Goal: Task Accomplishment & Management: Manage account settings

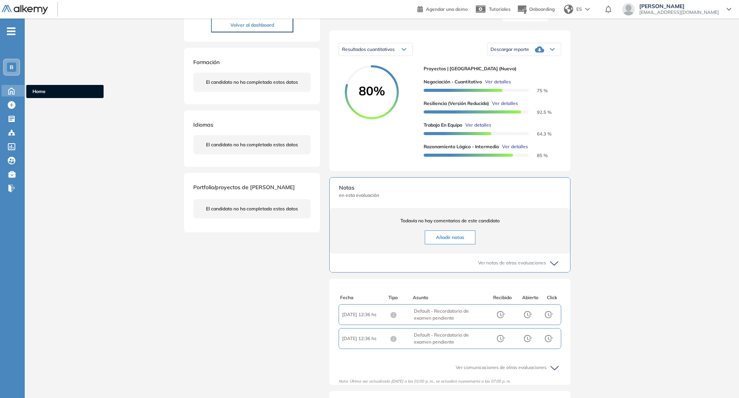
scroll to position [72, 0]
click at [14, 89] on icon at bounding box center [12, 90] width 14 height 9
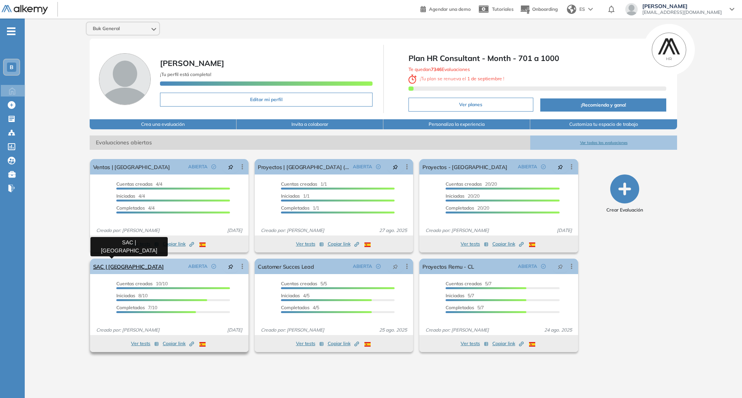
click at [121, 268] on link "SAC | [GEOGRAPHIC_DATA]" at bounding box center [128, 266] width 71 height 15
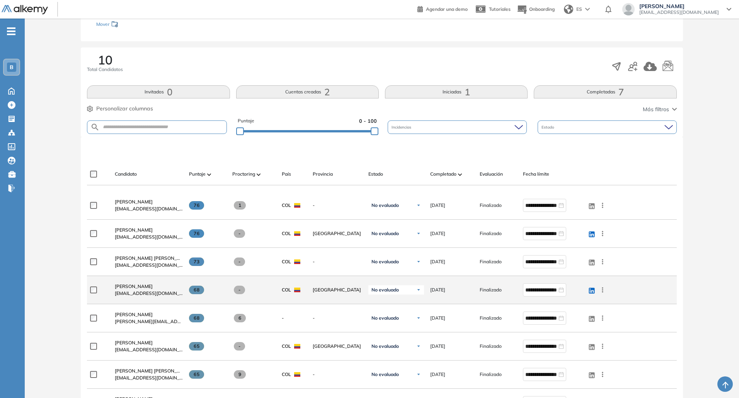
scroll to position [116, 0]
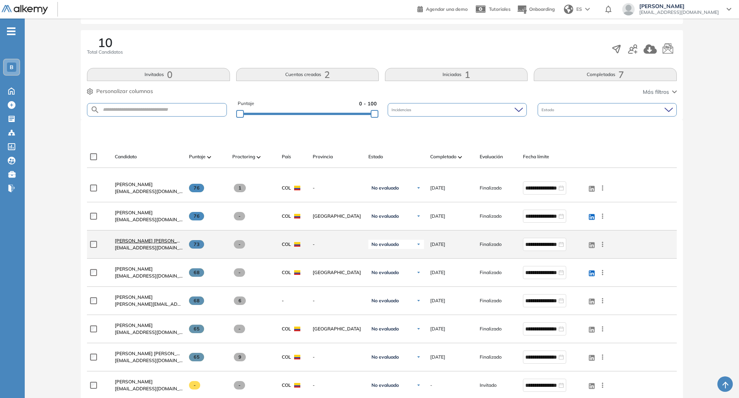
click at [137, 243] on span "Laura Fernanda Lopez" at bounding box center [153, 241] width 77 height 6
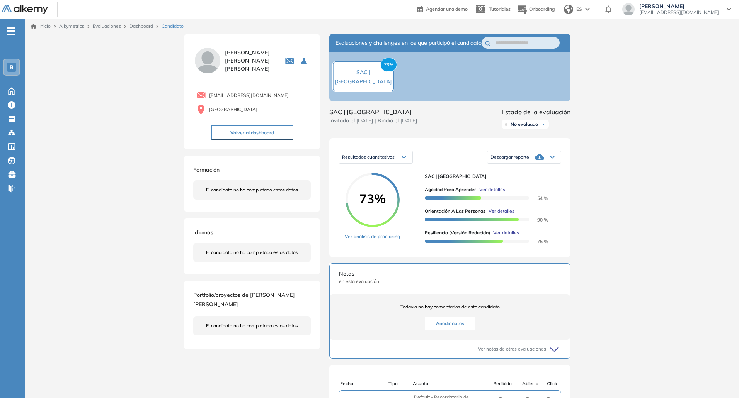
click at [101, 28] on link "Evaluaciones" at bounding box center [107, 26] width 28 height 6
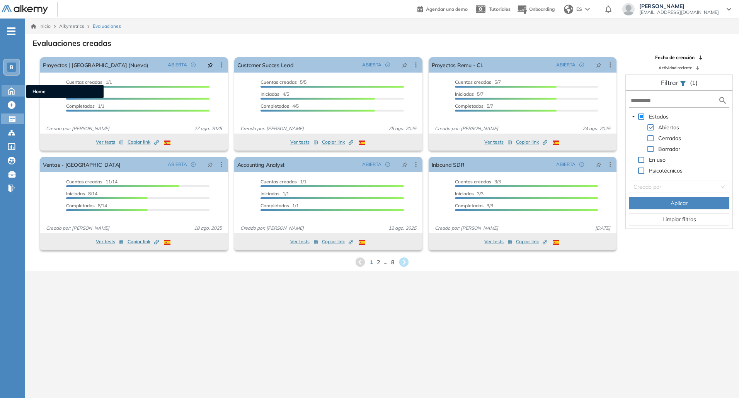
click at [9, 94] on icon at bounding box center [12, 90] width 14 height 9
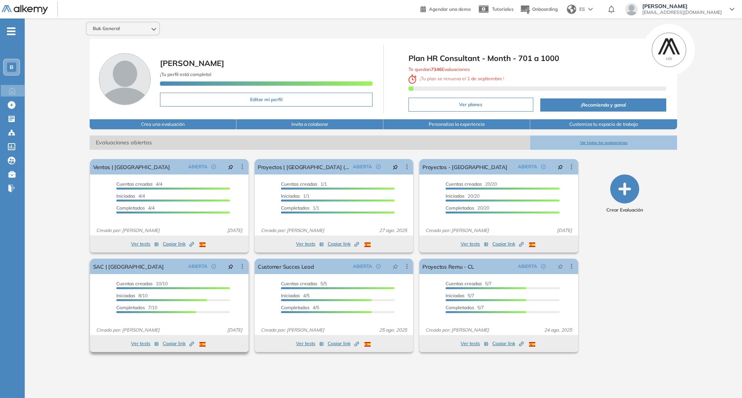
click at [143, 342] on button "Ver tests" at bounding box center [145, 343] width 28 height 9
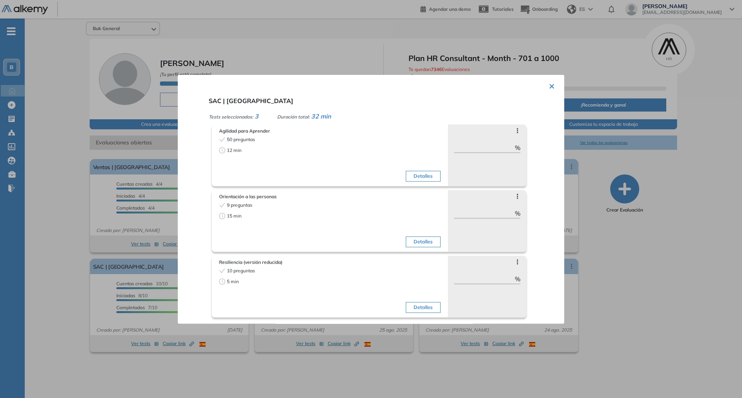
click at [95, 173] on div at bounding box center [371, 199] width 742 height 398
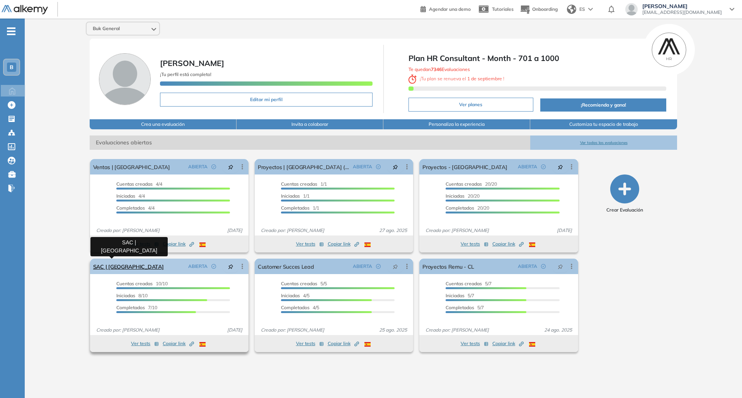
click at [123, 268] on link "SAC | [GEOGRAPHIC_DATA]" at bounding box center [128, 266] width 71 height 15
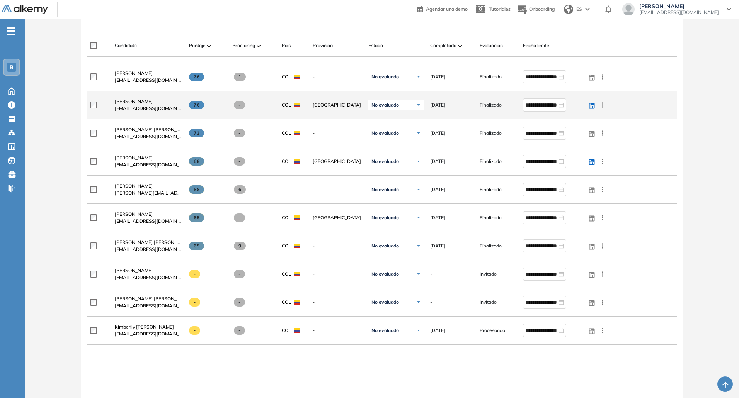
scroll to position [232, 0]
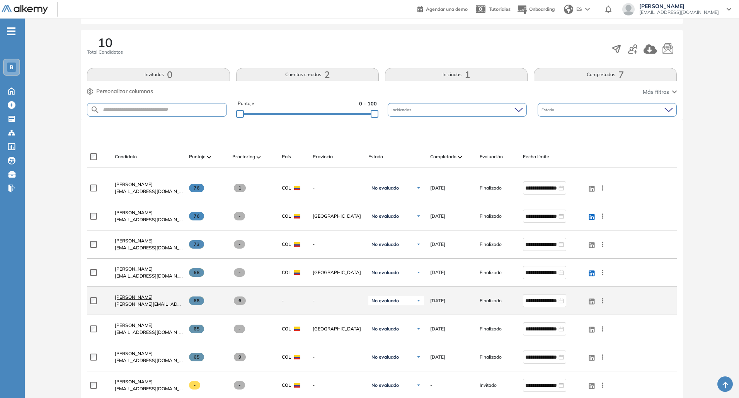
scroll to position [155, 0]
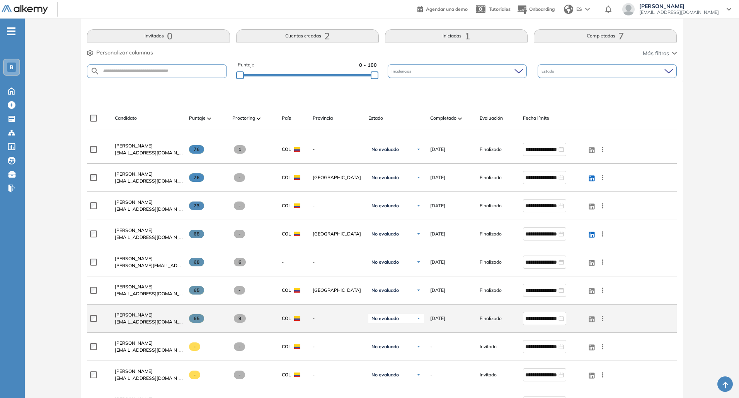
click at [153, 314] on span "Henry Manuel Rodriguez Cabrera" at bounding box center [134, 315] width 38 height 6
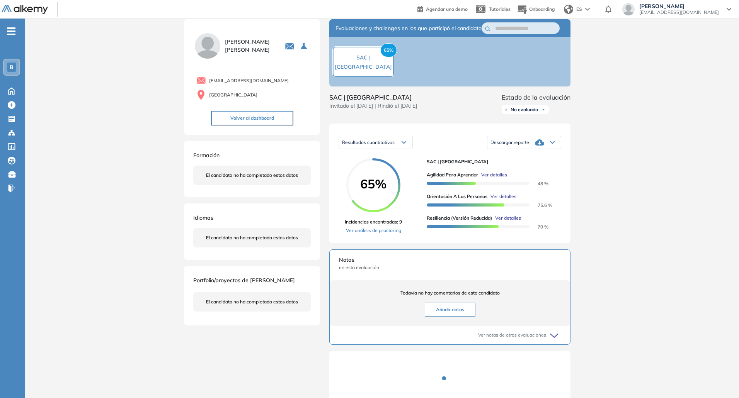
scroll to position [14, 0]
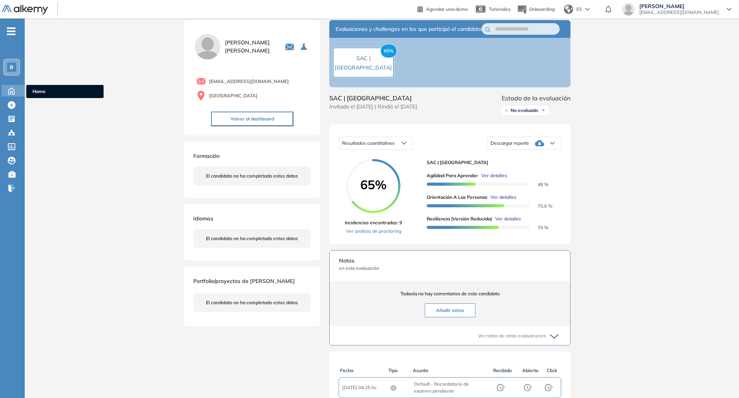
click at [14, 88] on icon at bounding box center [12, 90] width 14 height 9
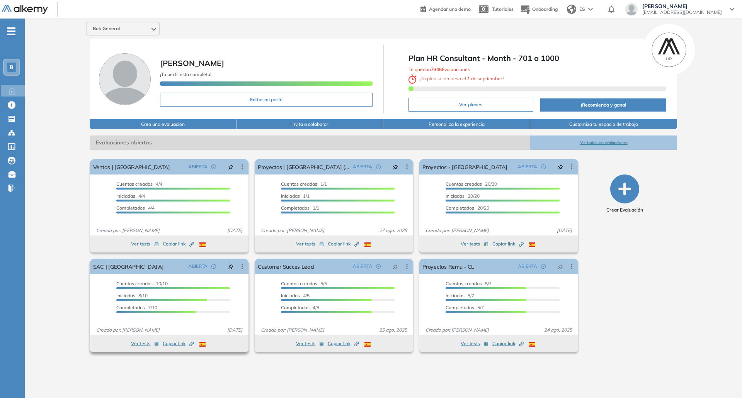
click at [139, 343] on button "Ver tests" at bounding box center [145, 343] width 28 height 9
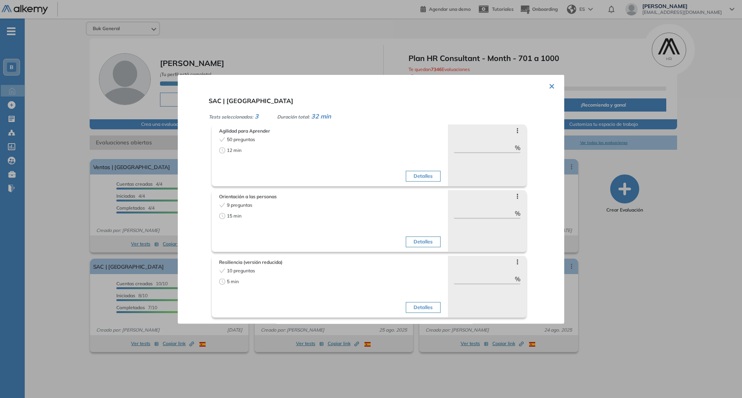
click at [129, 305] on div at bounding box center [371, 199] width 742 height 398
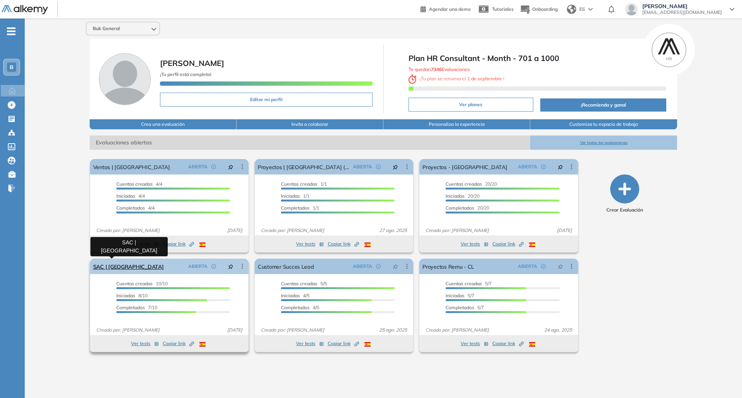
click at [124, 264] on link "SAC | [GEOGRAPHIC_DATA]" at bounding box center [128, 266] width 71 height 15
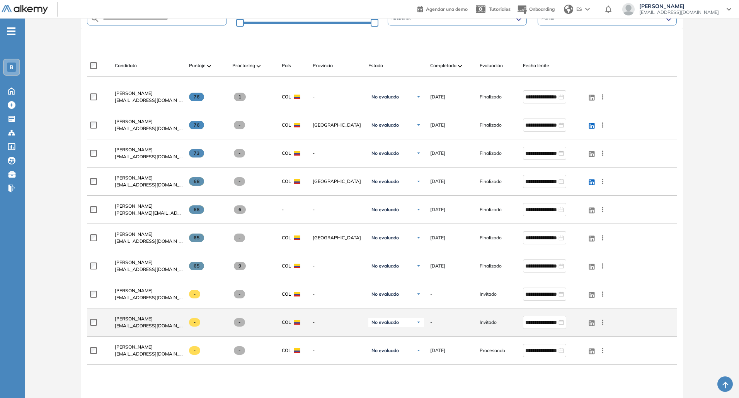
scroll to position [232, 0]
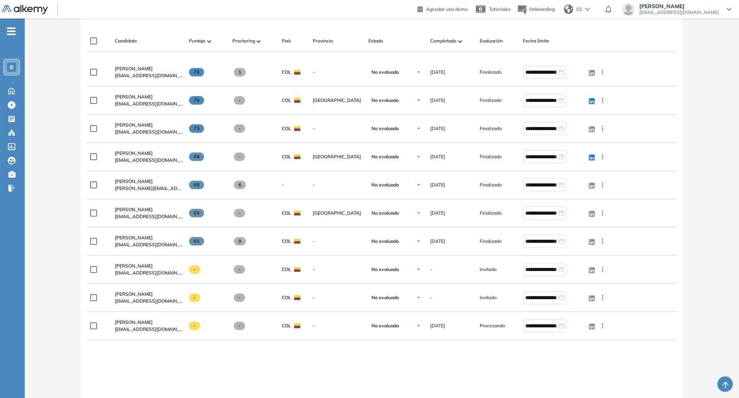
click at [153, 237] on span "Henry Manuel Rodriguez Cabrera" at bounding box center [134, 238] width 38 height 6
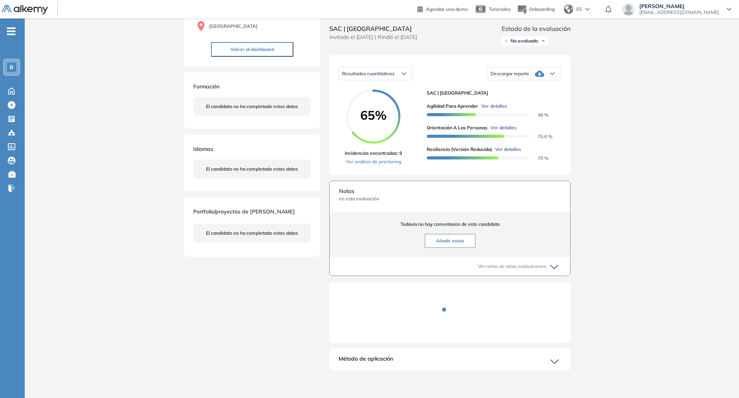
scroll to position [91, 0]
click at [356, 160] on link "Ver análisis de proctoring" at bounding box center [373, 161] width 57 height 7
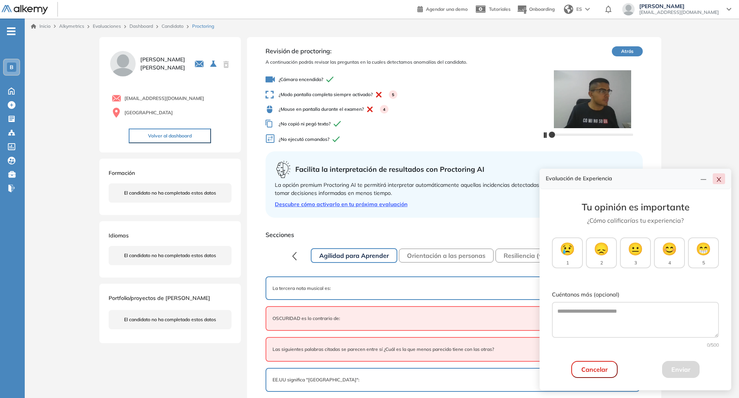
click at [715, 180] on button "button" at bounding box center [719, 179] width 12 height 11
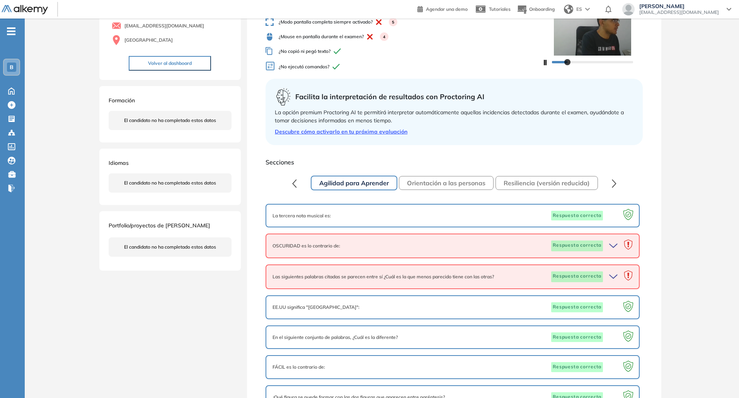
scroll to position [77, 0]
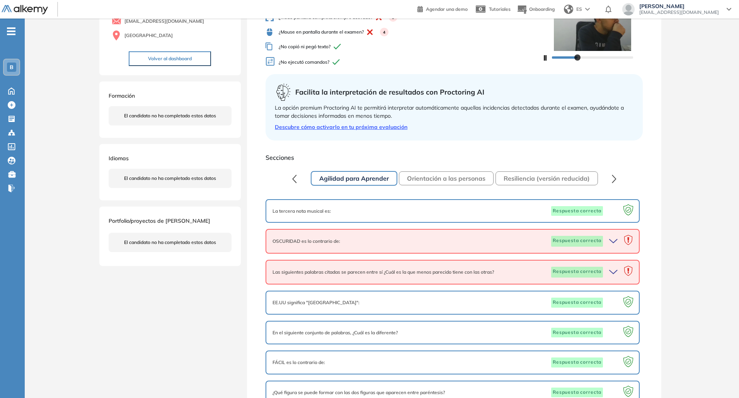
click at [519, 240] on div "OSCURIDAD es lo contrario de: Respuesta correcta" at bounding box center [452, 241] width 360 height 11
click at [612, 245] on icon "button" at bounding box center [614, 241] width 11 height 11
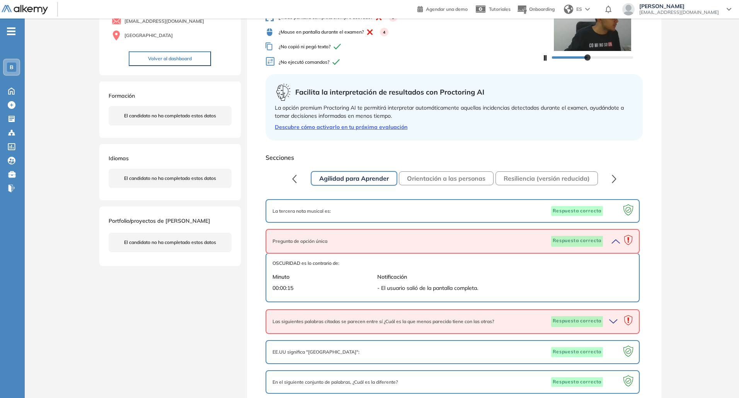
click at [614, 242] on icon "button" at bounding box center [616, 241] width 8 height 3
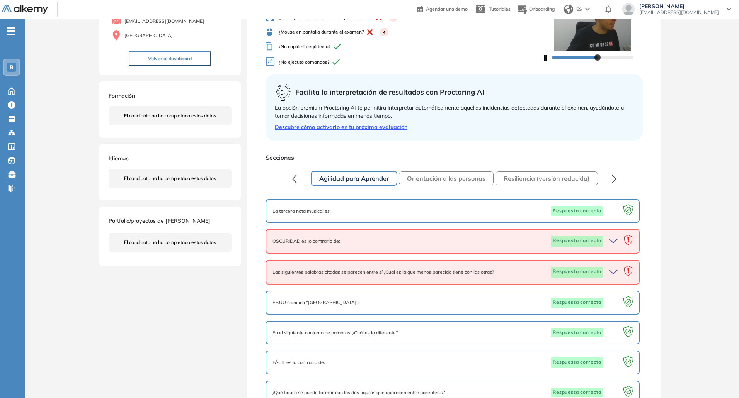
click at [612, 271] on icon "button" at bounding box center [614, 272] width 11 height 11
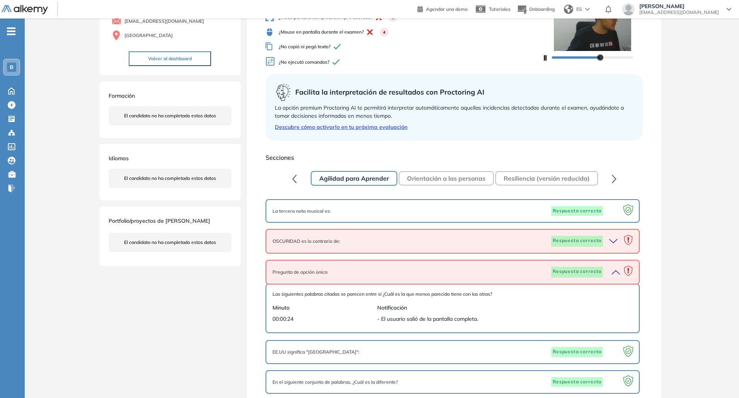
click at [612, 271] on icon "button" at bounding box center [614, 272] width 11 height 11
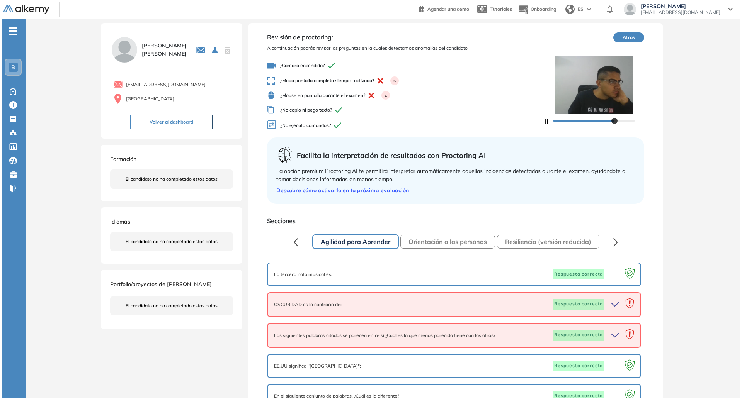
scroll to position [0, 0]
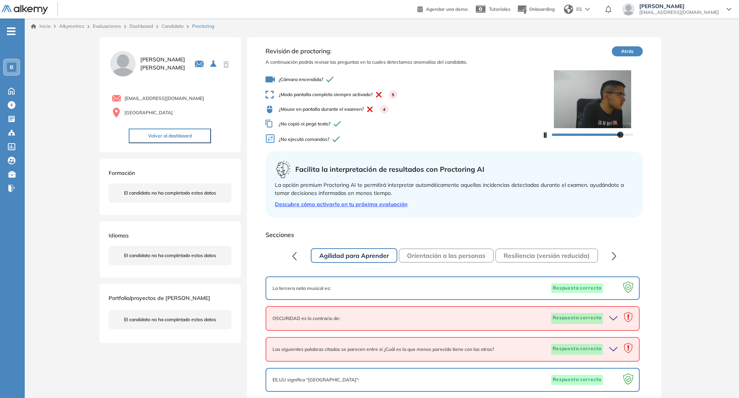
click at [106, 29] on link "Evaluaciones" at bounding box center [107, 26] width 28 height 6
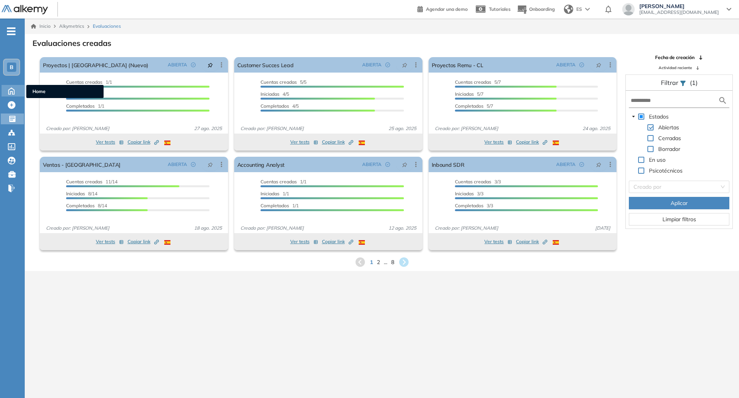
click at [9, 86] on icon at bounding box center [12, 90] width 14 height 9
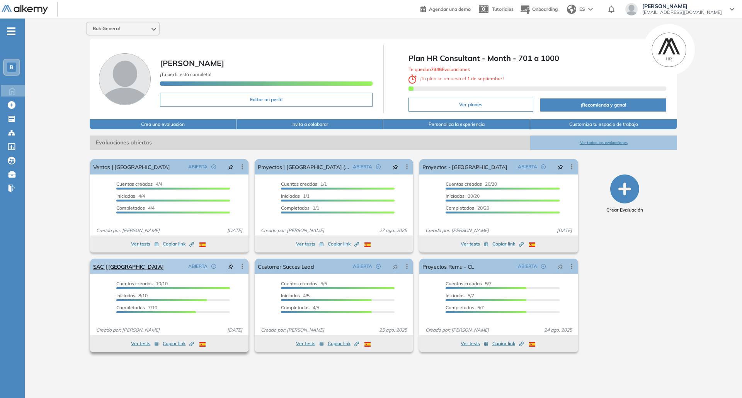
click at [243, 267] on icon at bounding box center [242, 267] width 8 height 8
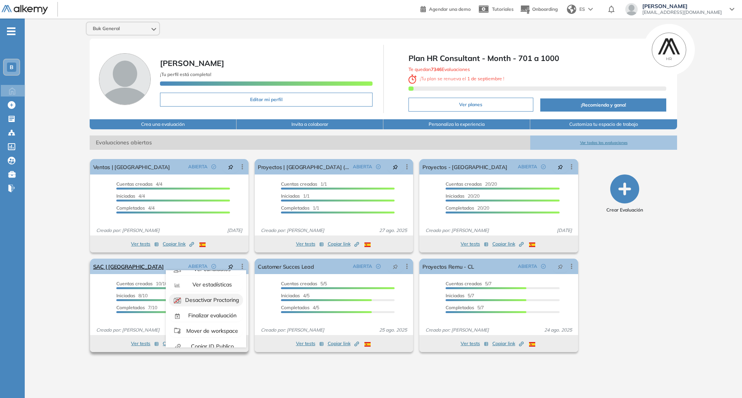
click at [222, 303] on span "Desactivar Proctoring" at bounding box center [212, 300] width 56 height 7
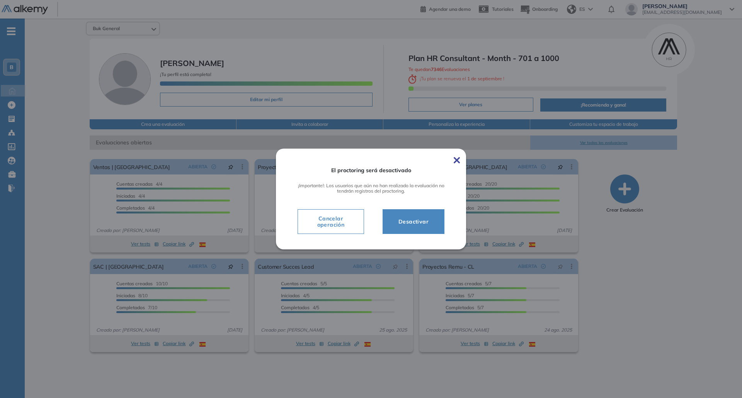
click at [405, 225] on span "Desactivar" at bounding box center [413, 221] width 43 height 9
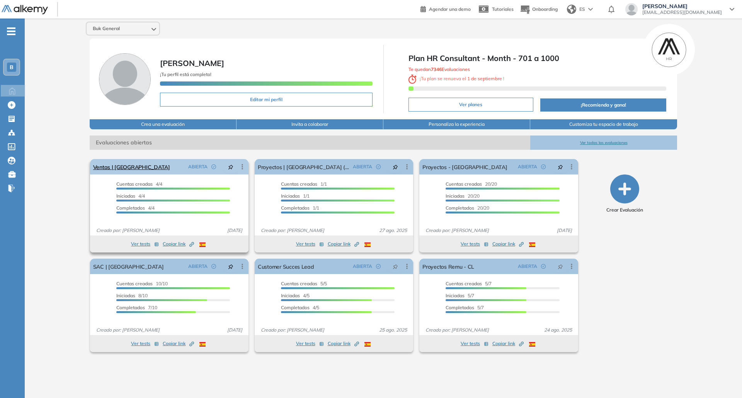
click at [243, 169] on icon at bounding box center [242, 167] width 8 height 8
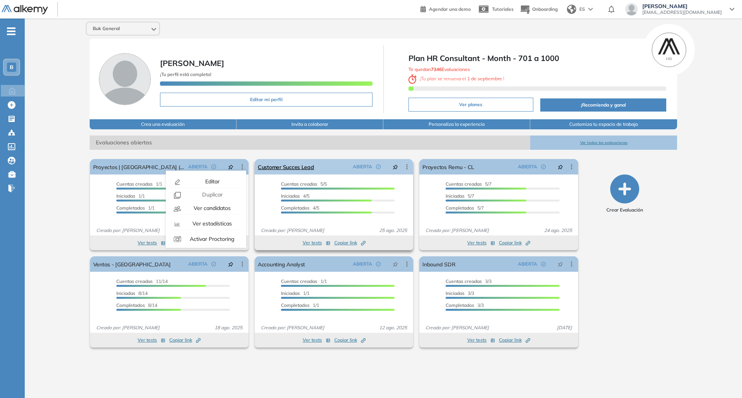
click at [406, 166] on icon at bounding box center [407, 167] width 8 height 8
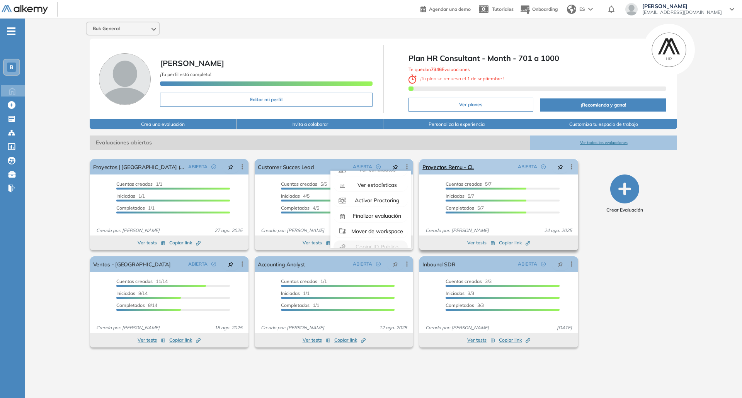
click at [571, 165] on icon at bounding box center [571, 167] width 1 height 5
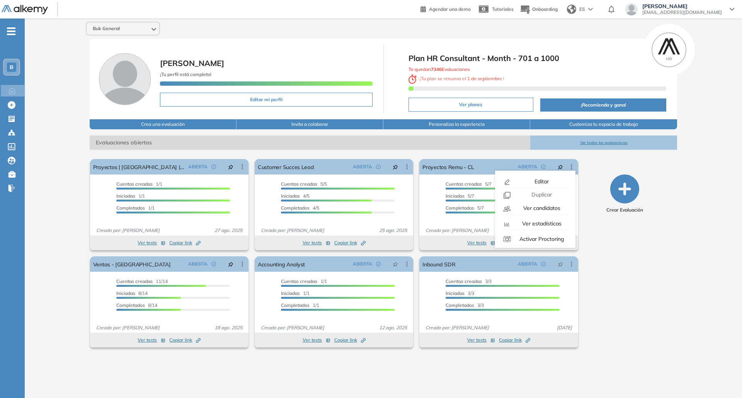
click at [618, 267] on div "Crear Evaluación" at bounding box center [624, 253] width 99 height 195
